Goal: Navigation & Orientation: Find specific page/section

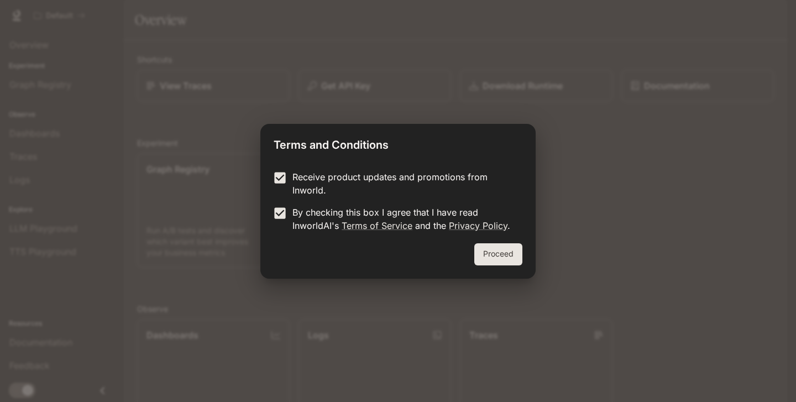
click at [490, 259] on button "Proceed" at bounding box center [498, 254] width 48 height 22
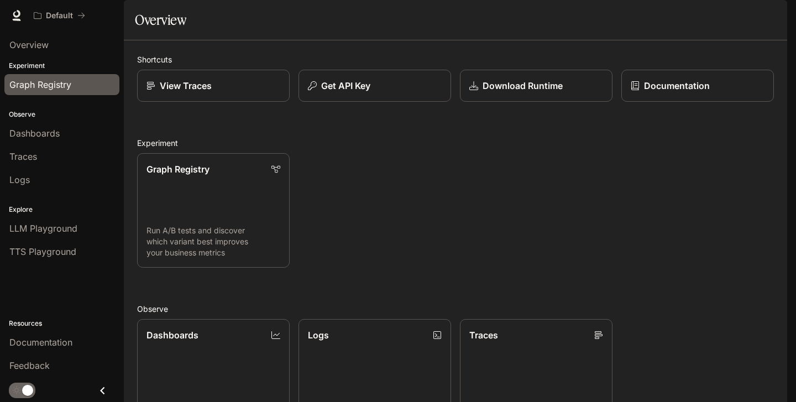
click at [67, 80] on span "Graph Registry" at bounding box center [40, 84] width 62 height 13
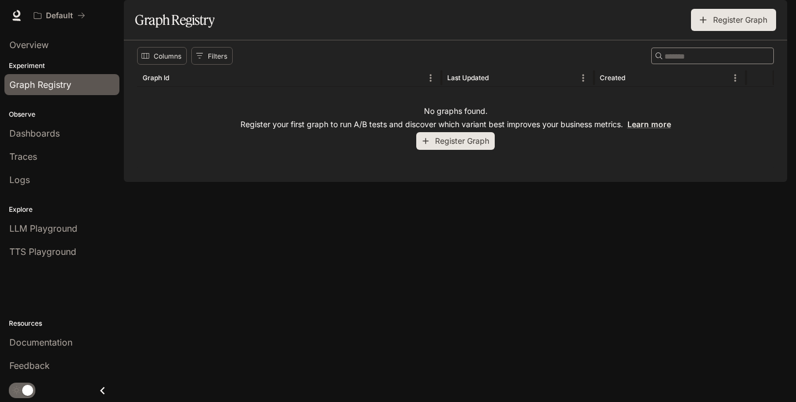
click at [461, 150] on button "Register Graph" at bounding box center [455, 141] width 78 height 18
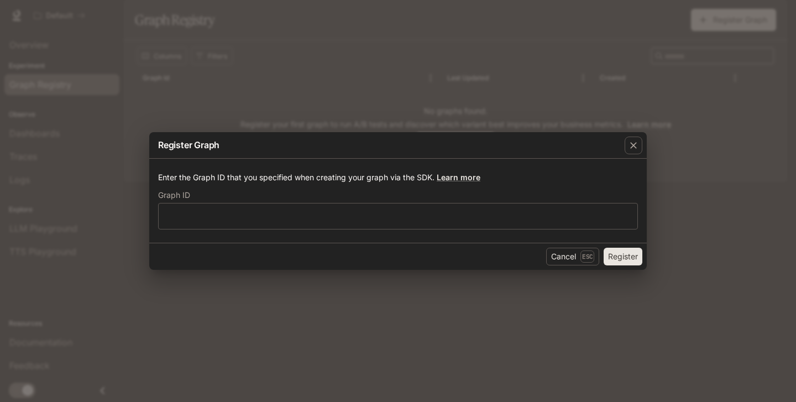
click at [498, 160] on div "Enter the Graph ID that you specified when creating your graph via the SDK. Lea…" at bounding box center [397, 201] width 497 height 84
click at [629, 148] on icon "button" at bounding box center [633, 145] width 11 height 11
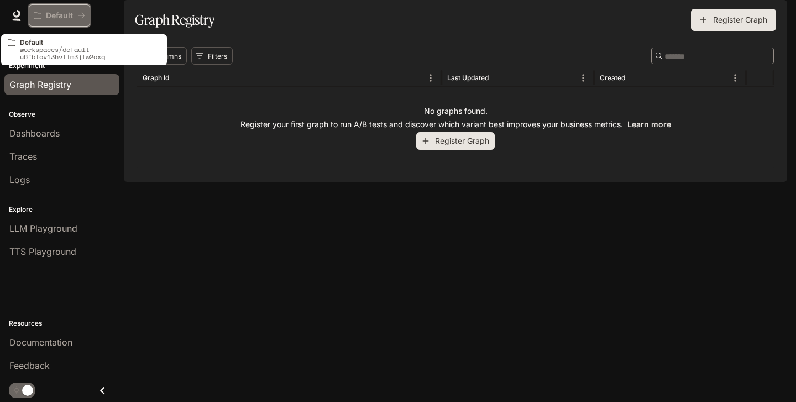
click at [56, 7] on button "Default" at bounding box center [59, 15] width 61 height 22
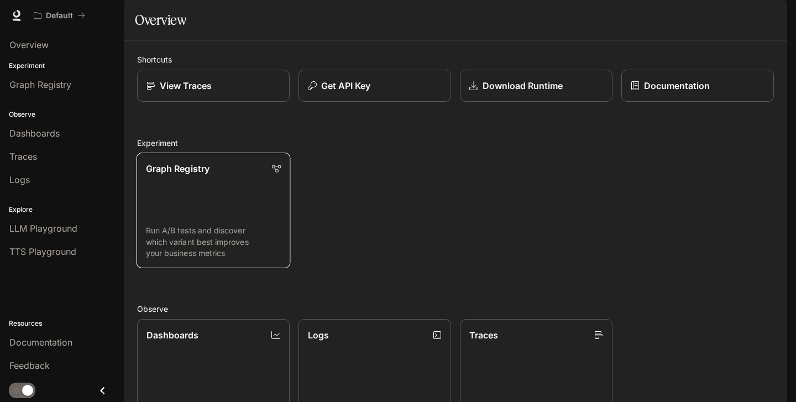
scroll to position [250, 0]
click at [212, 318] on link "Dashboards View and analyze your workspace metrics" at bounding box center [213, 375] width 154 height 115
